Goal: Navigation & Orientation: Find specific page/section

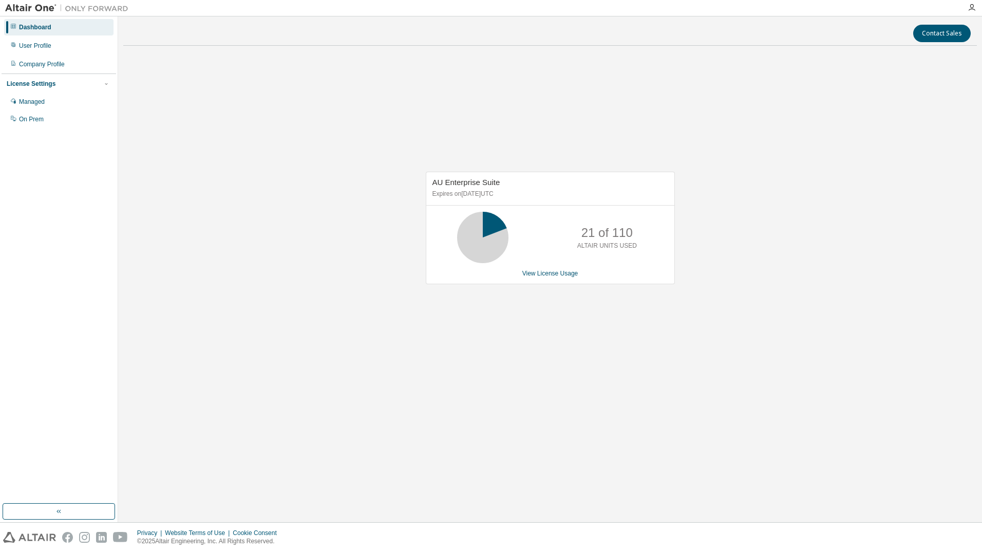
click at [162, 131] on div "AU Enterprise Suite Expires on [DATE] UTC 21 of 110 ALTAIR UNITS USED View Lice…" at bounding box center [550, 233] width 854 height 358
